Goal: Complete application form

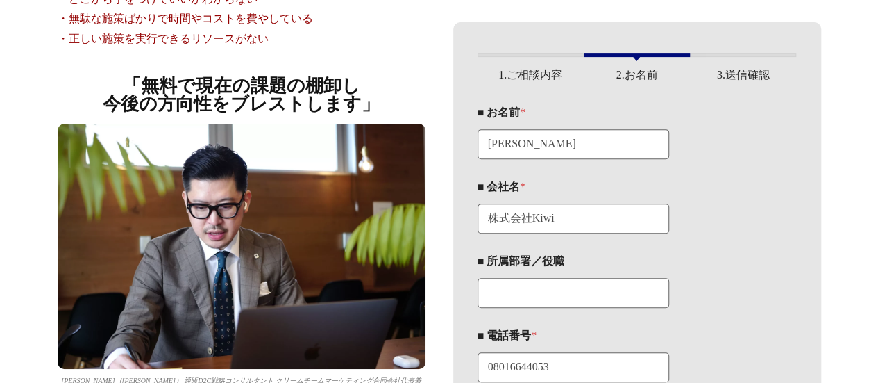
drag, startPoint x: 0, startPoint y: 0, endPoint x: 521, endPoint y: 309, distance: 605.5
click at [521, 309] on div "■ 所属部署／役職" at bounding box center [637, 281] width 319 height 74
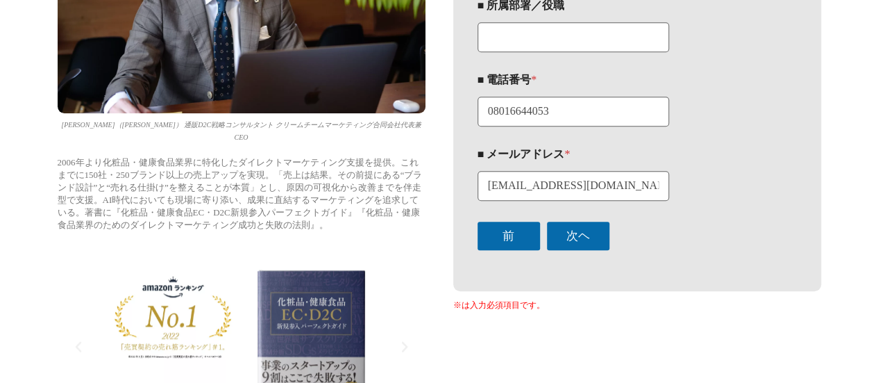
scroll to position [463, 0]
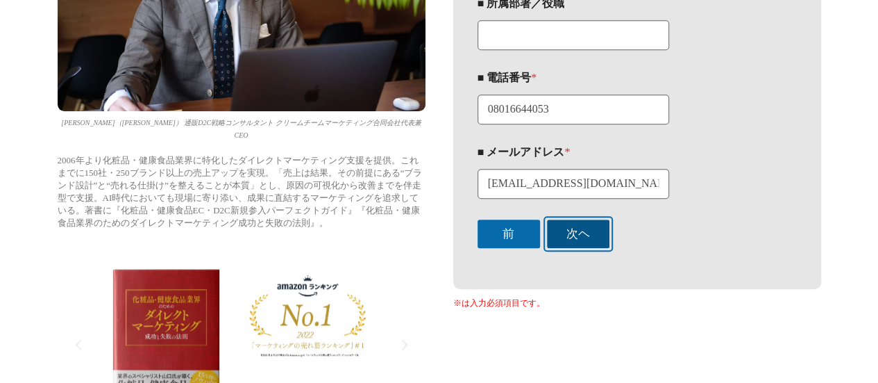
click at [577, 226] on button "次ヘ" at bounding box center [578, 233] width 62 height 28
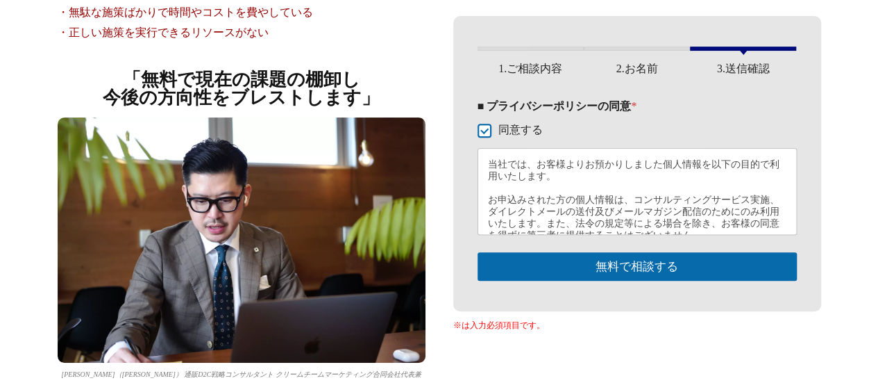
scroll to position [212, 0]
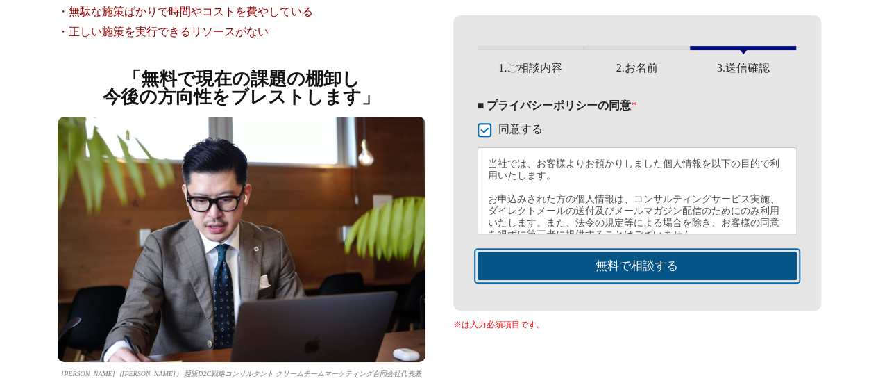
click at [598, 271] on button "無料で相談する" at bounding box center [637, 265] width 319 height 28
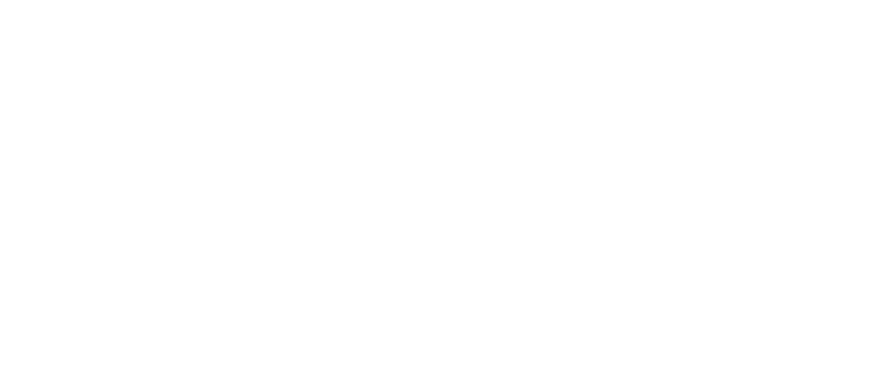
drag, startPoint x: 0, startPoint y: 0, endPoint x: 653, endPoint y: -44, distance: 654.1
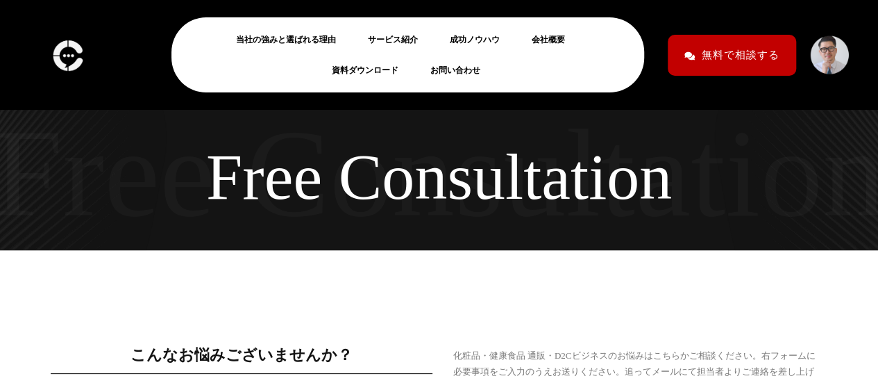
click at [728, 51] on span "無料で相談する" at bounding box center [741, 55] width 78 height 24
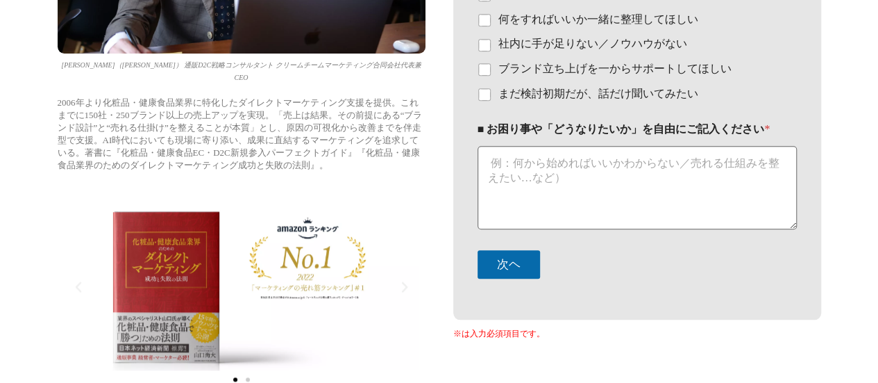
scroll to position [439, 0]
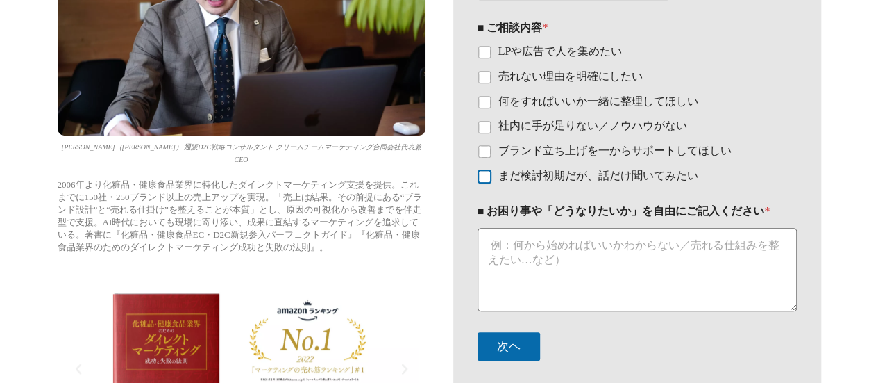
click at [487, 174] on input "まだ検討初期だが、話だけ聞いてみたい" at bounding box center [484, 176] width 11 height 11
checkbox input "true"
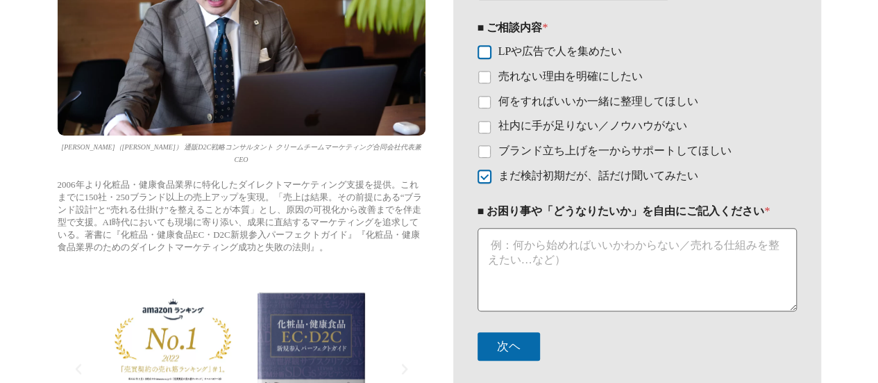
click at [483, 56] on input "LPや広告で人を集めたい" at bounding box center [484, 52] width 11 height 11
checkbox input "true"
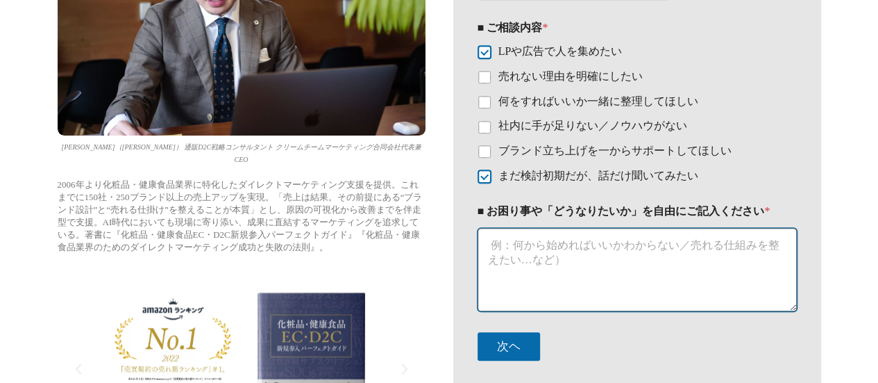
click at [533, 278] on textarea "■ お困り事や「どうなりたいか」を自由にご記入ください *" at bounding box center [637, 269] width 319 height 83
paste textarea "お世話になっております。 この度、D2Cでの新商品展開を検討しており、企画段階の商品アイディアについて広告運用や訴求の観点からフィードバックをいただきたくご連…"
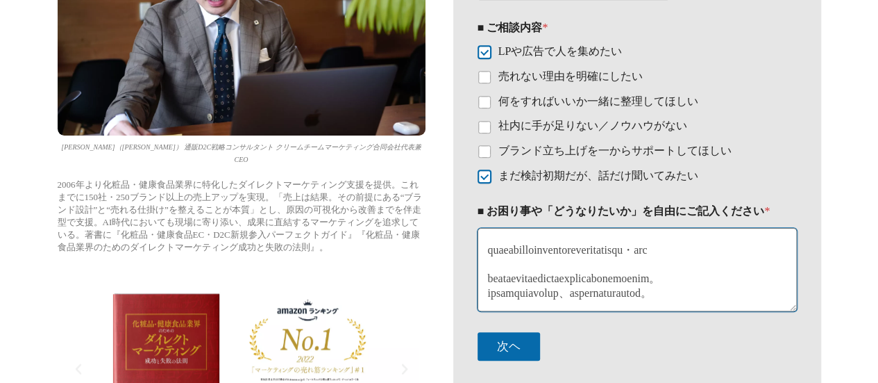
scroll to position [562, 0]
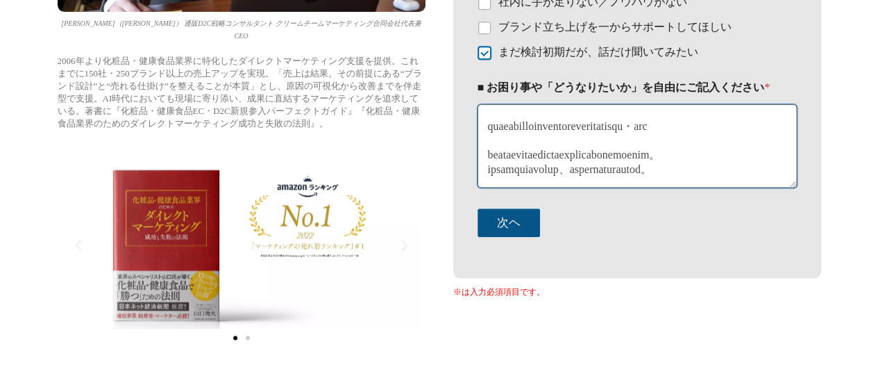
type textarea "お世話になっております。 この度、D2Cでの新商品展開を検討しており、企画段階の商品アイディアについて広告運用や訴求の観点からフィードバックをいただきたくご連…"
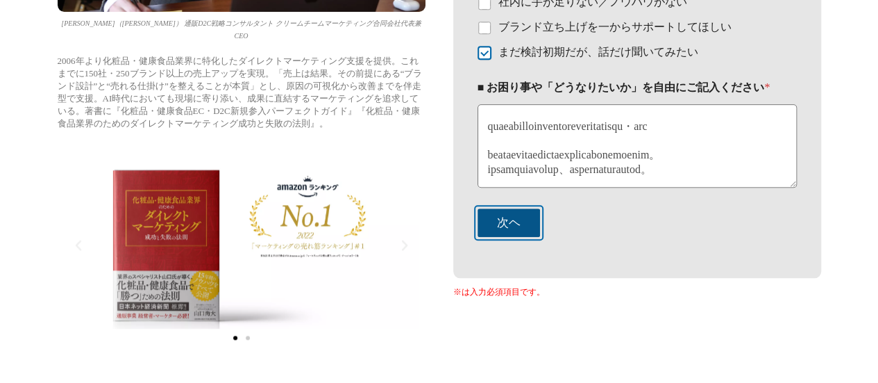
click at [518, 221] on button "次ヘ" at bounding box center [509, 222] width 62 height 28
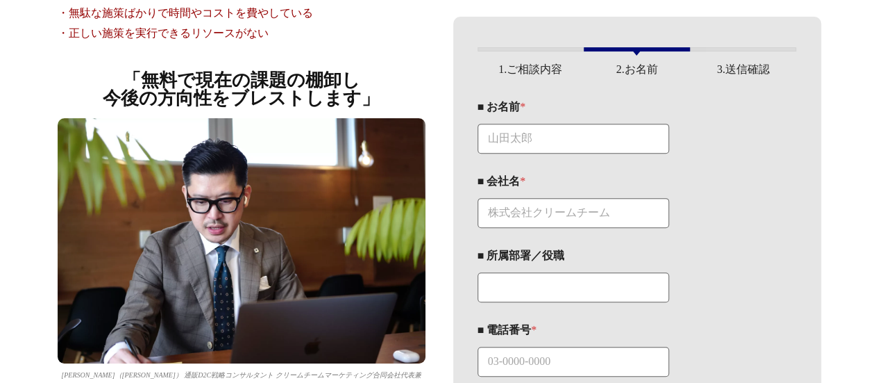
scroll to position [206, 0]
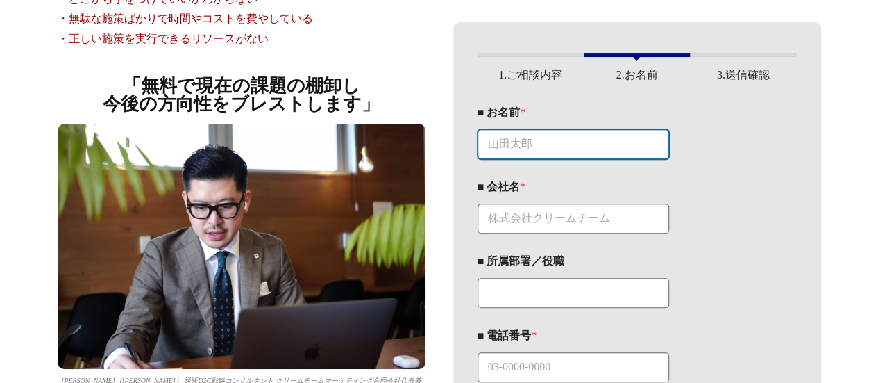
click at [548, 149] on input "■ お名前 *" at bounding box center [574, 144] width 192 height 30
type input "大野蒼生"
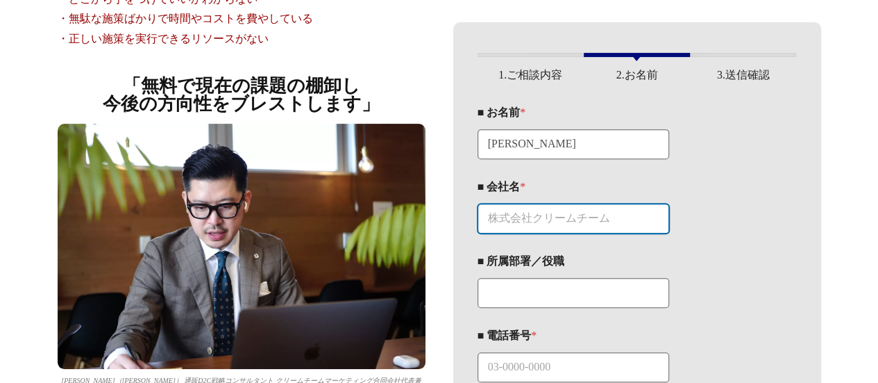
type input "株式会社Kiwi"
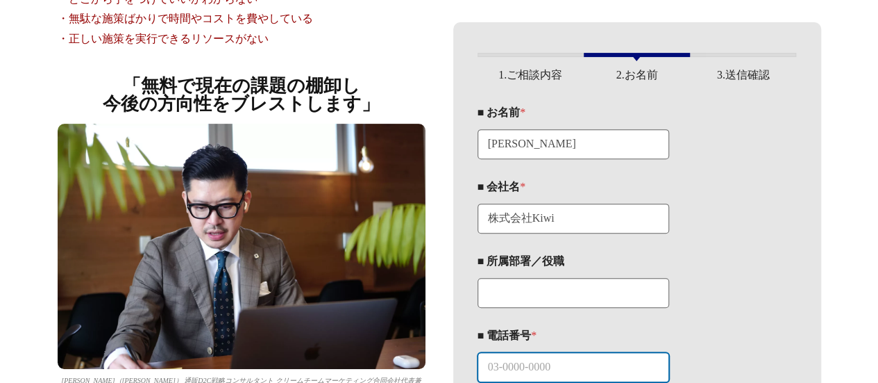
type input "08016644053"
type input "aoao141209@gmail.com"
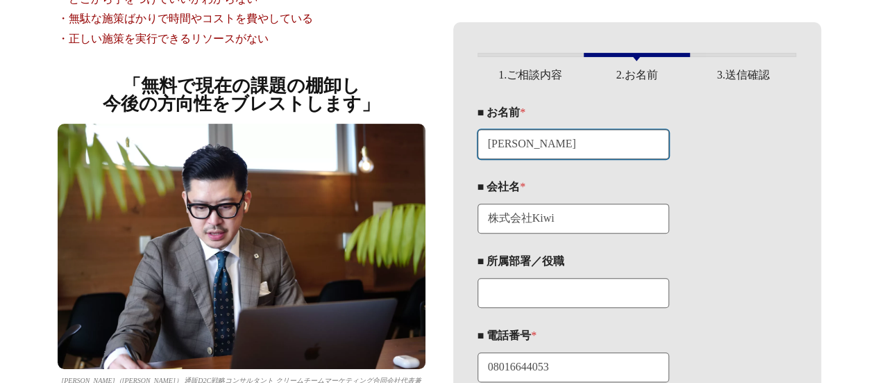
scroll to position [460, 0]
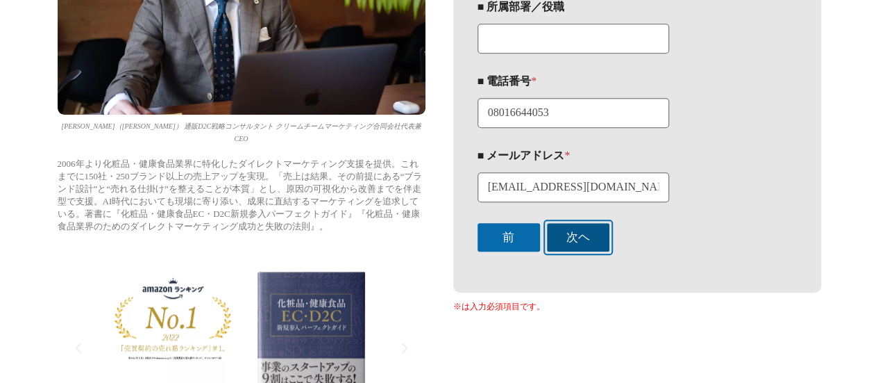
click at [580, 231] on button "次ヘ" at bounding box center [578, 237] width 62 height 28
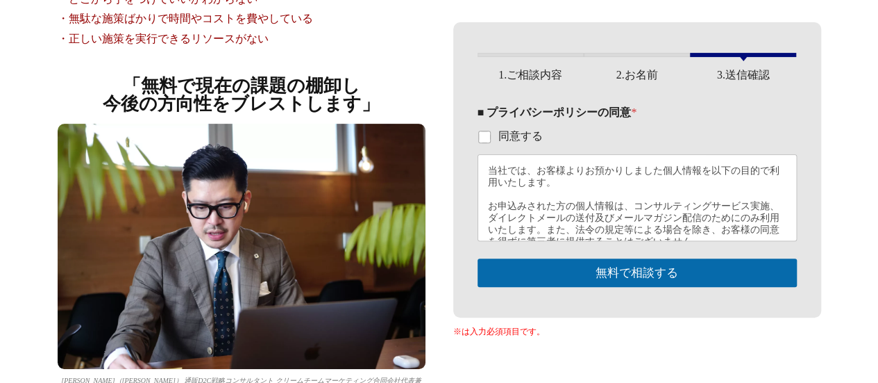
scroll to position [206, 0]
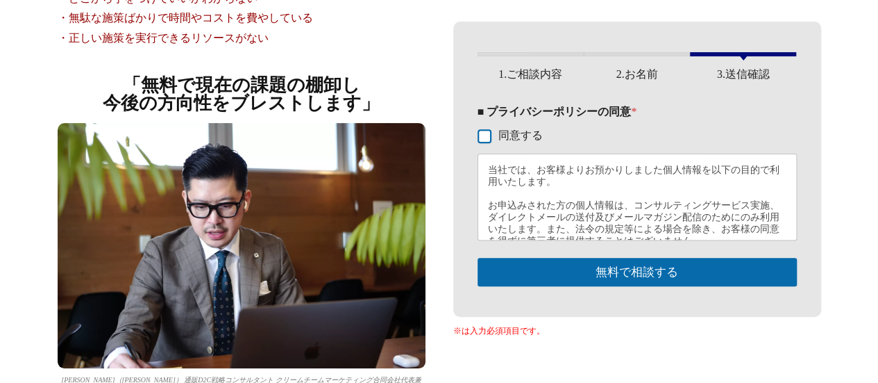
click at [482, 140] on input "同意する" at bounding box center [484, 136] width 11 height 11
checkbox input "true"
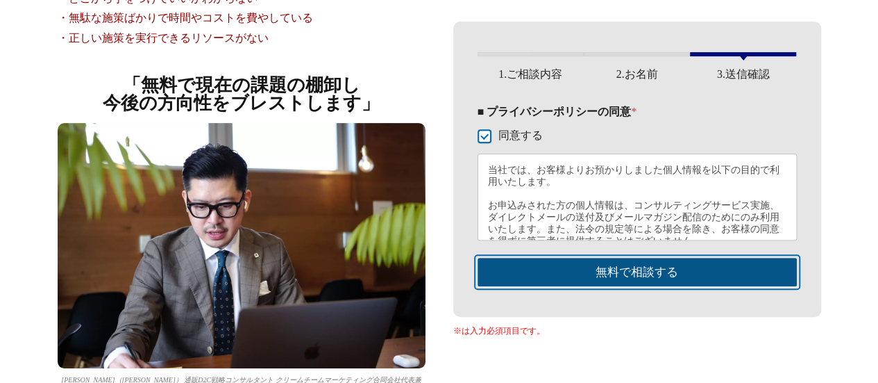
click at [577, 278] on button "無料で相談する" at bounding box center [637, 272] width 319 height 28
